Goal: Task Accomplishment & Management: Manage account settings

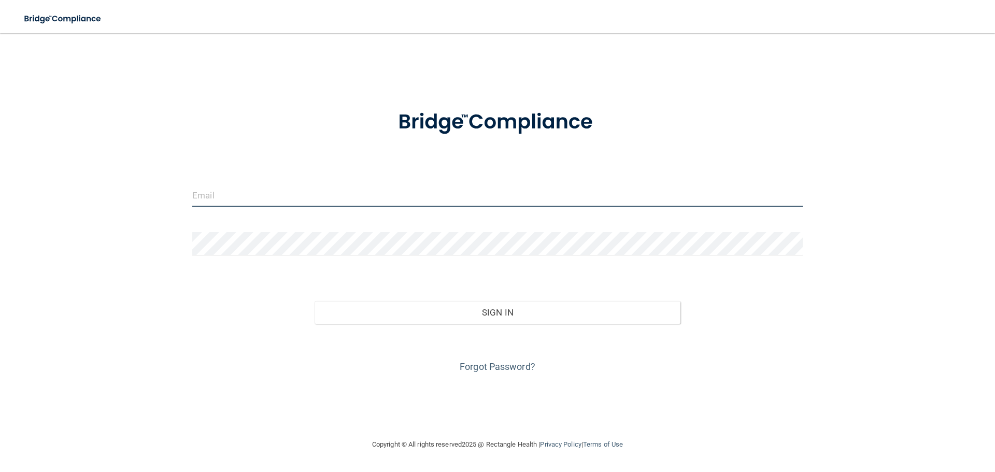
click at [291, 202] on input "email" at bounding box center [497, 194] width 610 height 23
type input "[EMAIL_ADDRESS][DOMAIN_NAME]"
click at [345, 191] on input "email" at bounding box center [497, 194] width 610 height 23
type input "[EMAIL_ADDRESS][DOMAIN_NAME]"
